Goal: Task Accomplishment & Management: Manage account settings

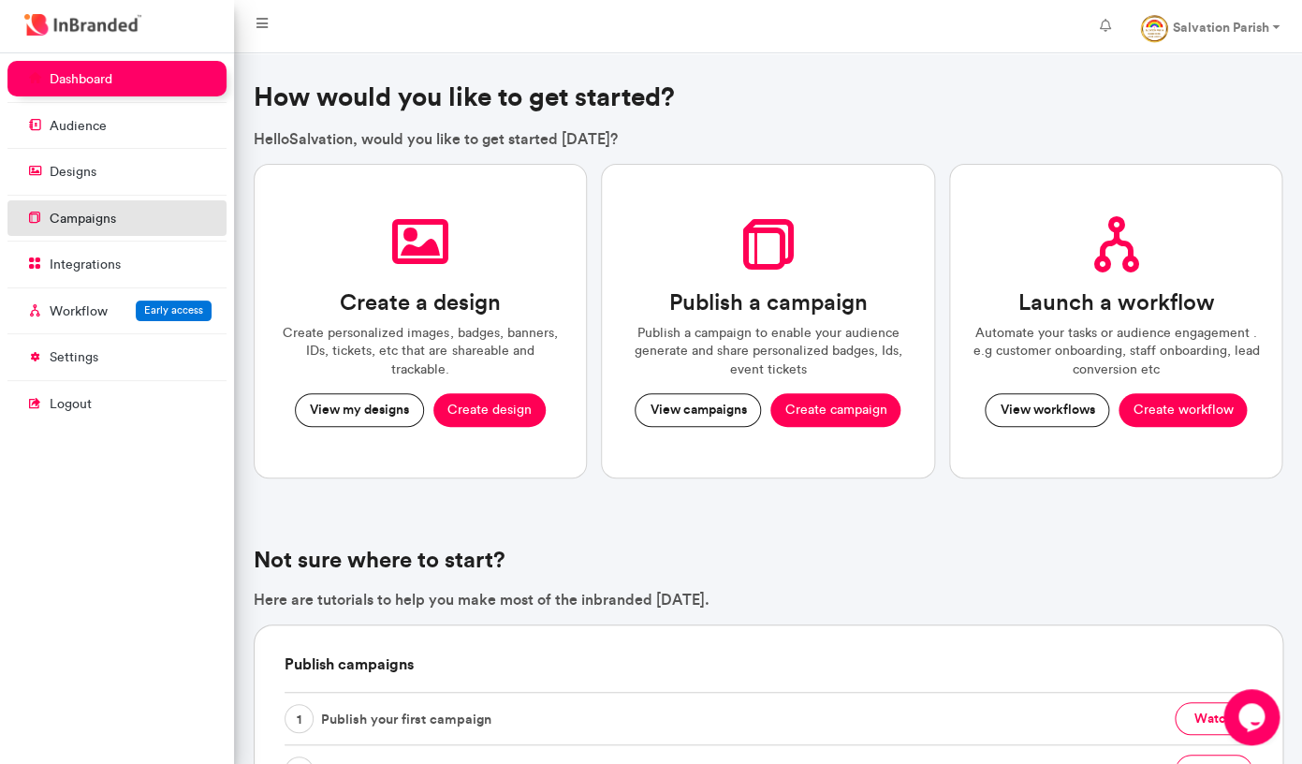
click at [84, 213] on p "campaigns" at bounding box center [83, 219] width 66 height 19
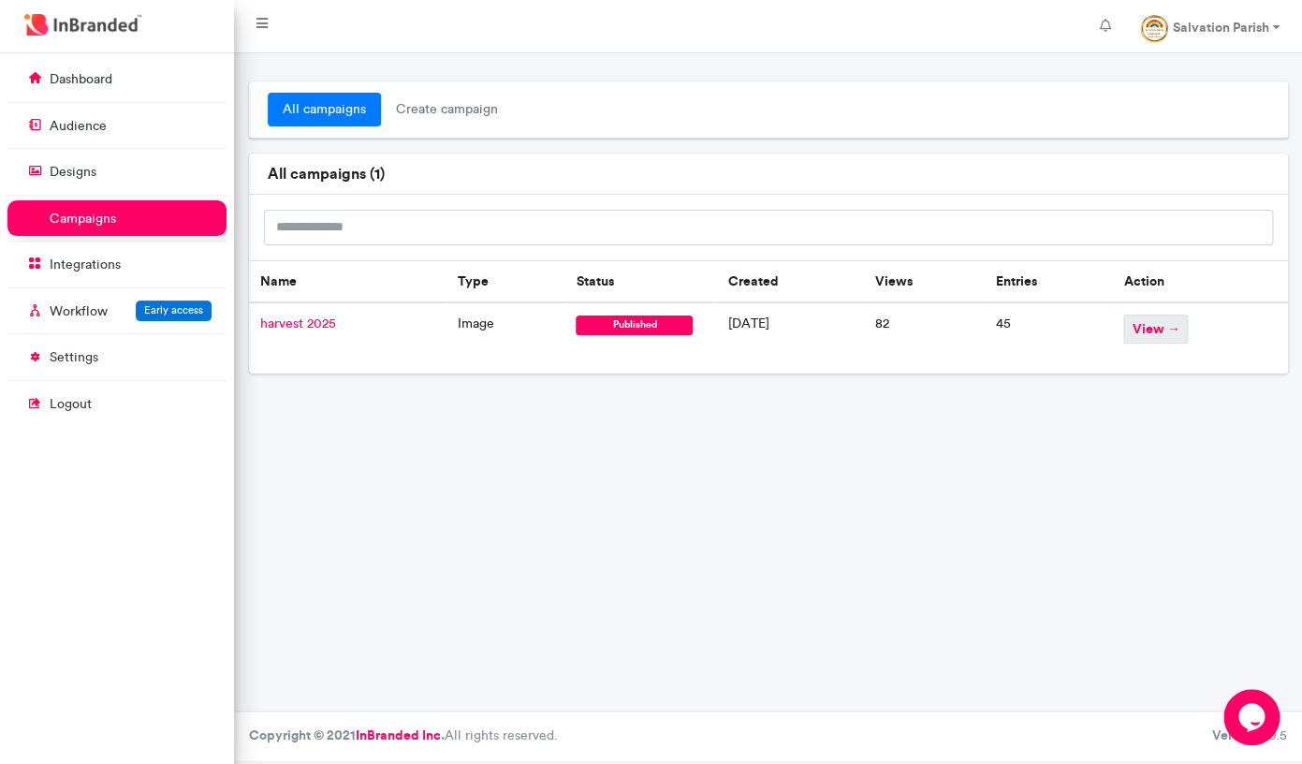
click at [1161, 336] on span "view →" at bounding box center [1156, 329] width 65 height 29
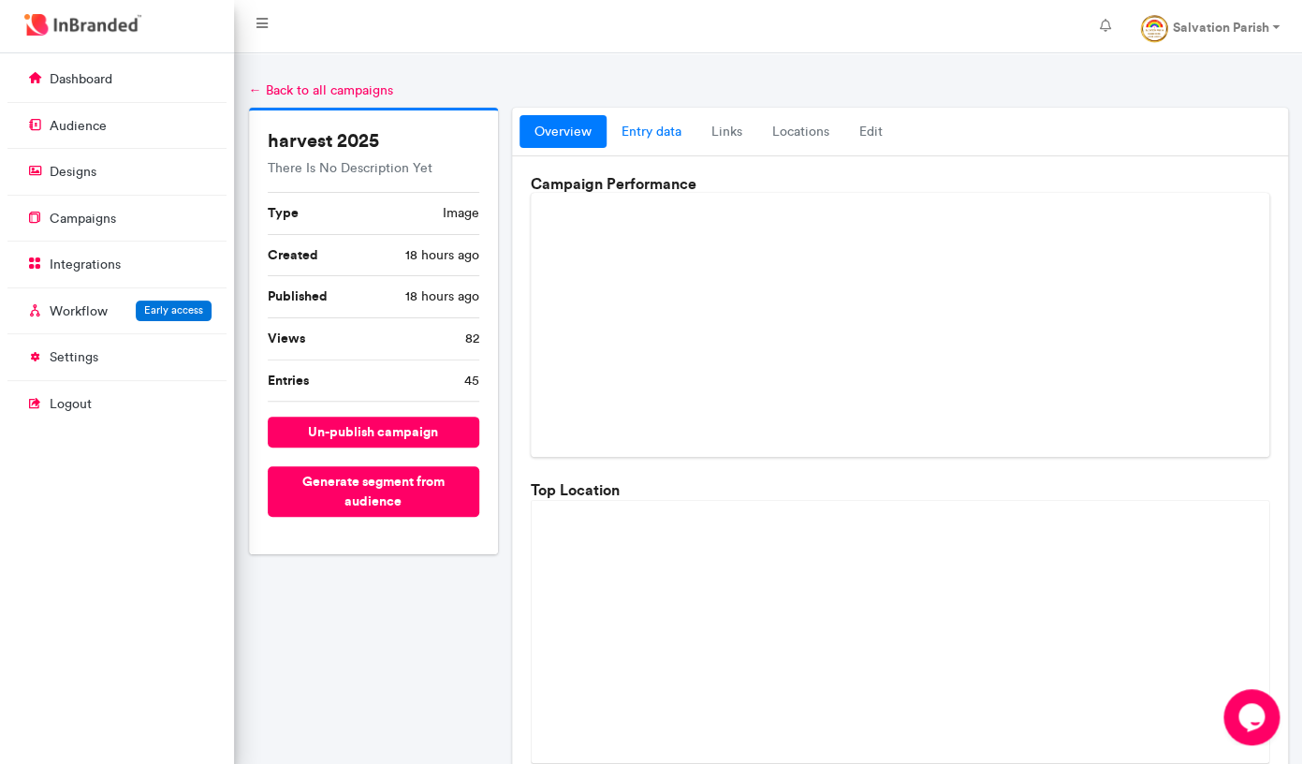
click at [658, 135] on link "entry data" at bounding box center [652, 132] width 90 height 34
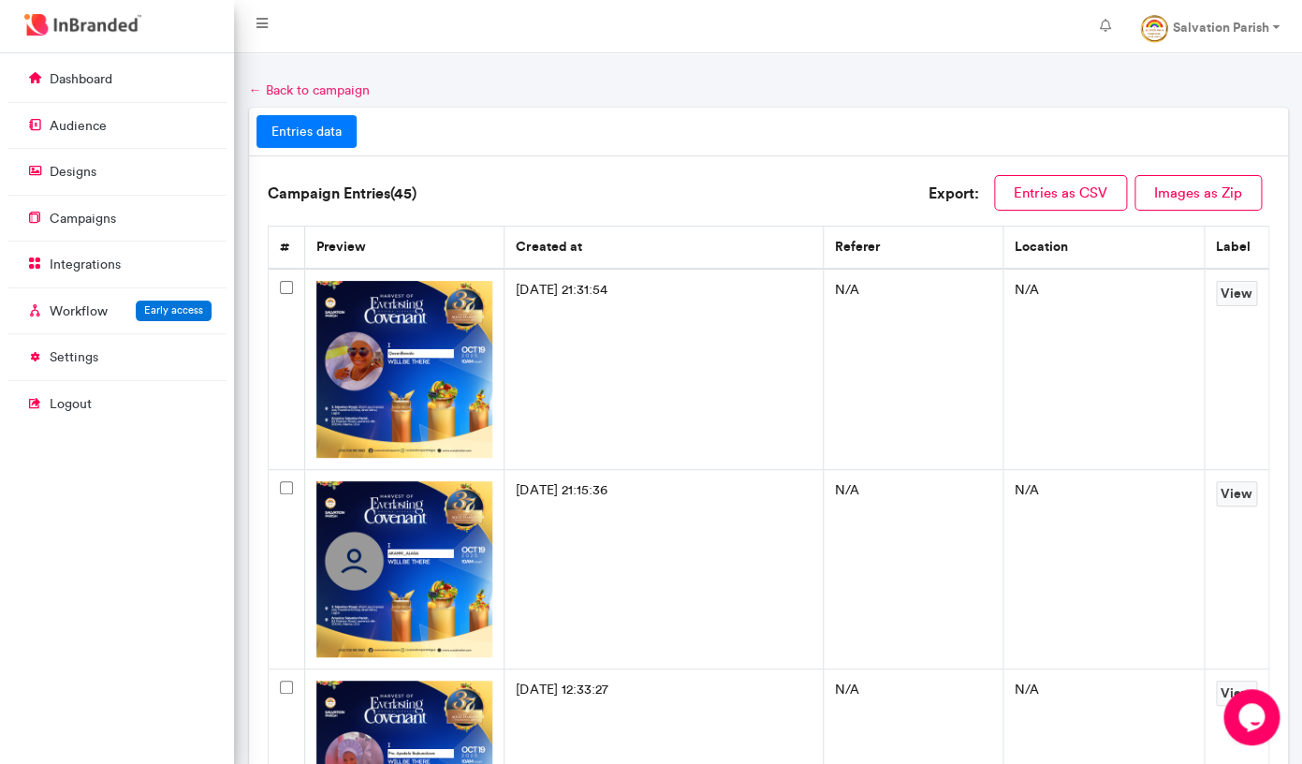
click at [274, 96] on link "← Back to campaign" at bounding box center [309, 90] width 121 height 16
